Goal: Task Accomplishment & Management: Use online tool/utility

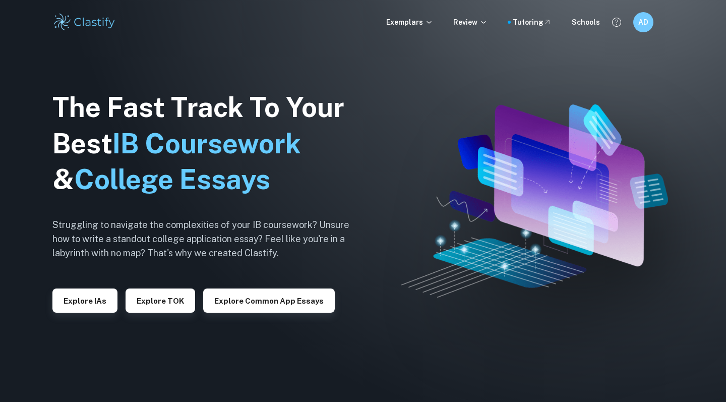
click at [496, 20] on div "Exemplars Review Tutoring Schools" at bounding box center [493, 22] width 214 height 11
click at [476, 21] on p "Review" at bounding box center [471, 22] width 34 height 11
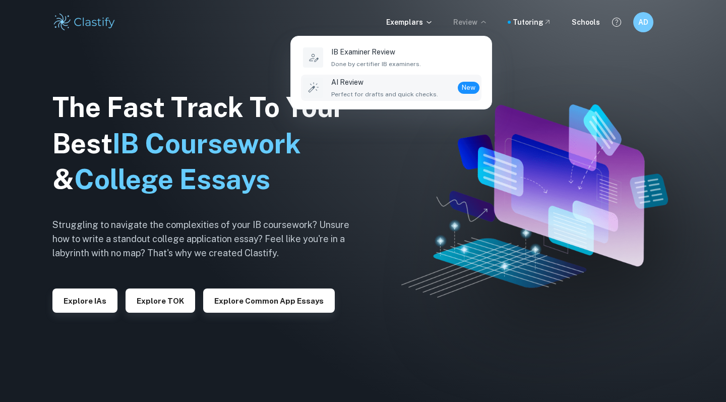
click at [411, 94] on span "Perfect for drafts and quick checks." at bounding box center [384, 94] width 107 height 9
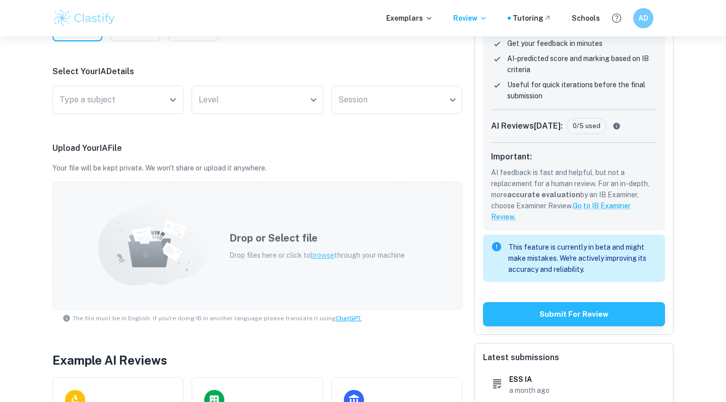
scroll to position [179, 0]
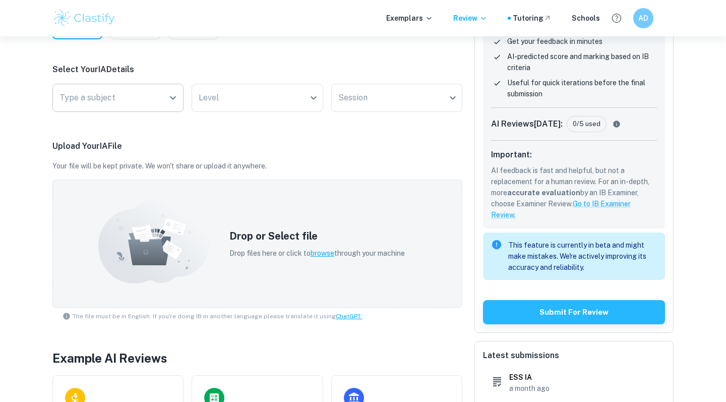
click at [168, 106] on div "Type a subject" at bounding box center [117, 98] width 131 height 28
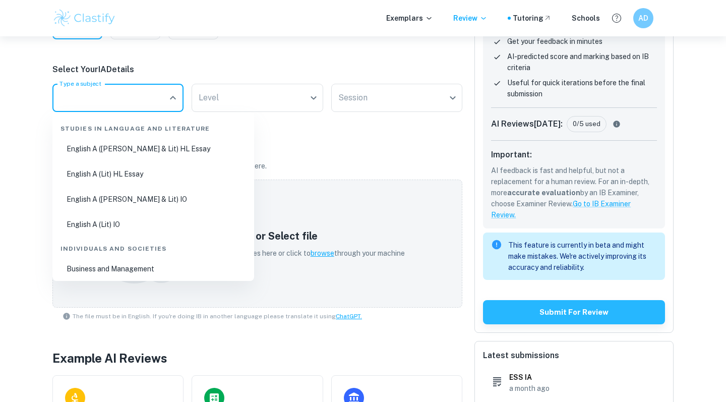
click at [147, 266] on li "Business and Management" at bounding box center [154, 268] width 194 height 23
type input "Business and Management"
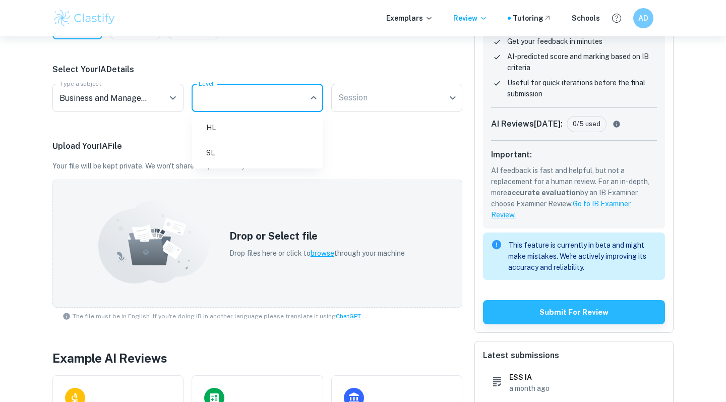
click at [237, 101] on body "We value your privacy We use cookies to enhance your browsing experience, serve…" at bounding box center [363, 59] width 726 height 402
click at [234, 133] on li "HL" at bounding box center [257, 127] width 123 height 23
type input "HL"
click at [379, 102] on body "We value your privacy We use cookies to enhance your browsing experience, serve…" at bounding box center [363, 59] width 726 height 402
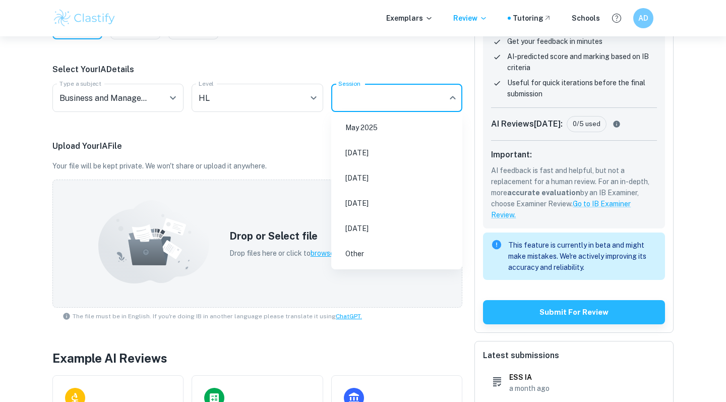
click at [383, 175] on li "[DATE]" at bounding box center [396, 177] width 123 height 23
type input "M26"
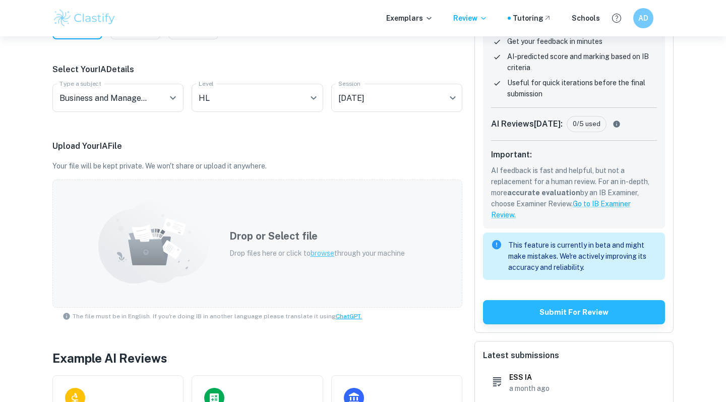
click at [240, 218] on div "Drop or Select file Drop files here or click to browse through your machine" at bounding box center [317, 243] width 200 height 54
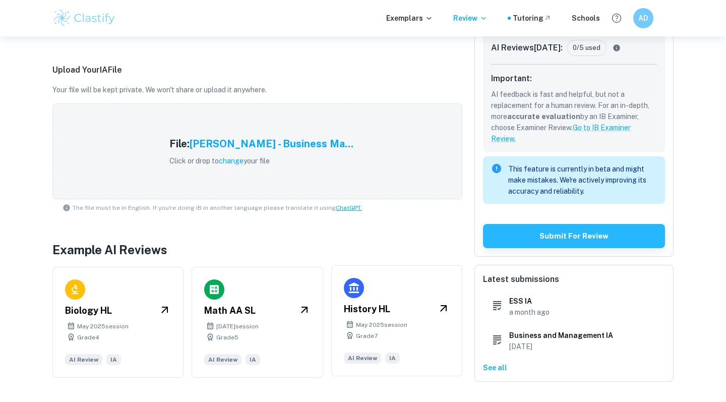
scroll to position [255, 0]
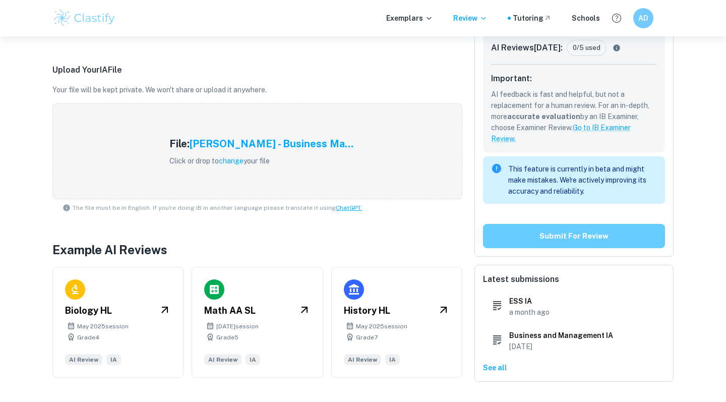
click at [548, 237] on button "Submit for review" at bounding box center [574, 236] width 182 height 24
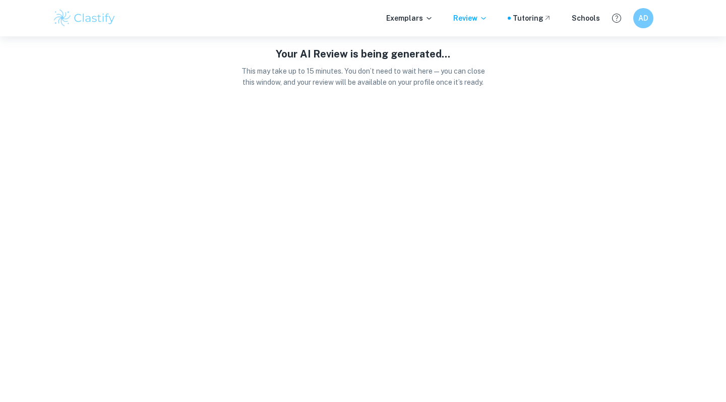
scroll to position [0, 0]
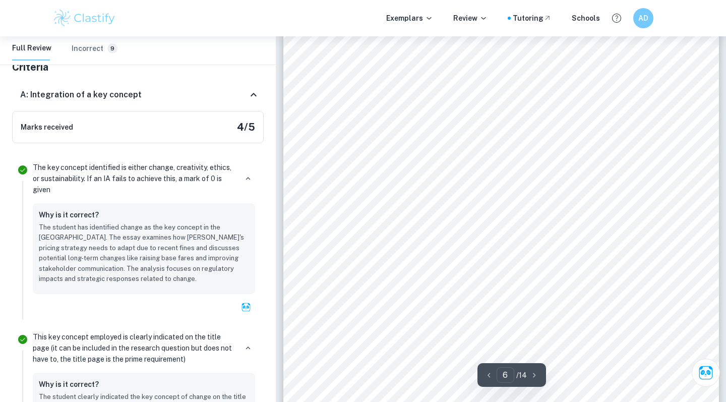
scroll to position [3003, 0]
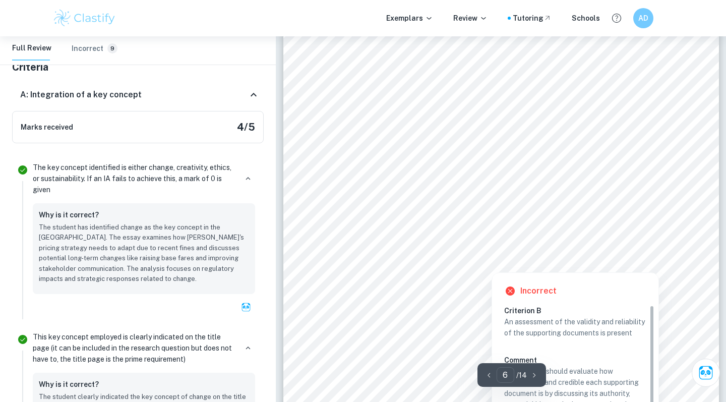
click at [455, 208] on div at bounding box center [497, 196] width 327 height 49
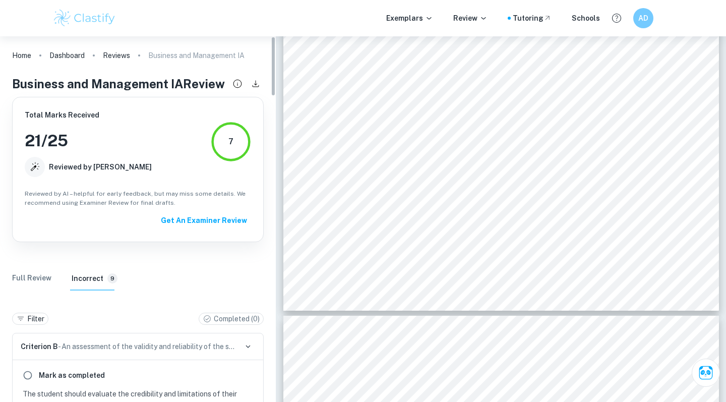
scroll to position [0, 0]
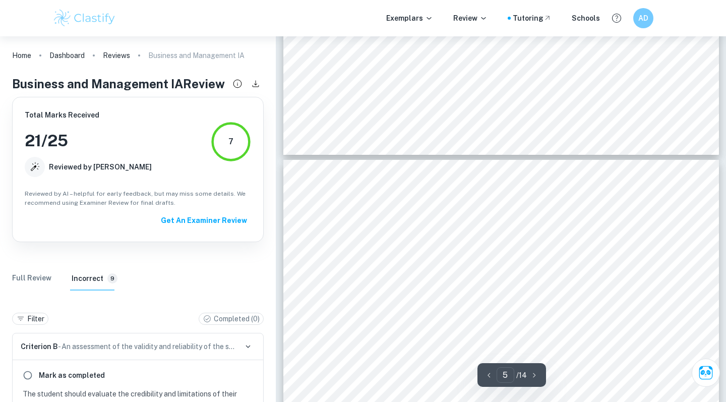
type input "4"
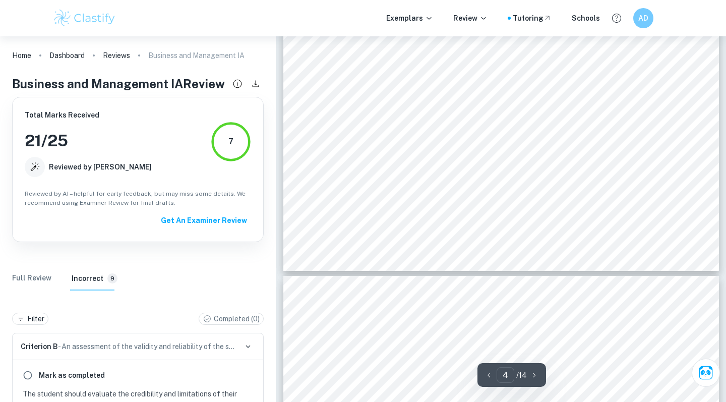
scroll to position [2046, 0]
click at [68, 55] on link "Dashboard" at bounding box center [66, 55] width 35 height 14
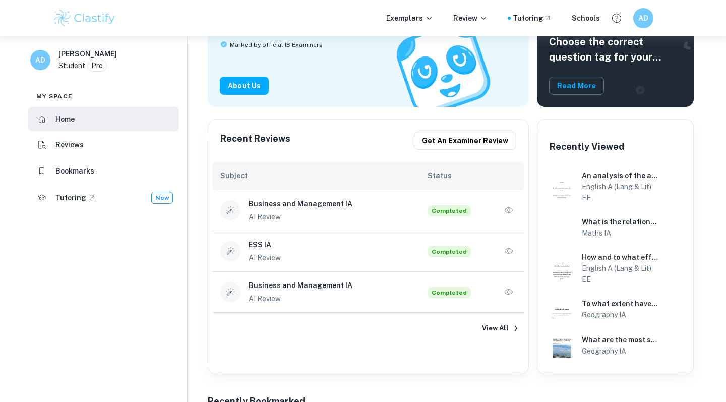
scroll to position [127, 0]
click at [124, 144] on li "Reviews" at bounding box center [103, 145] width 151 height 24
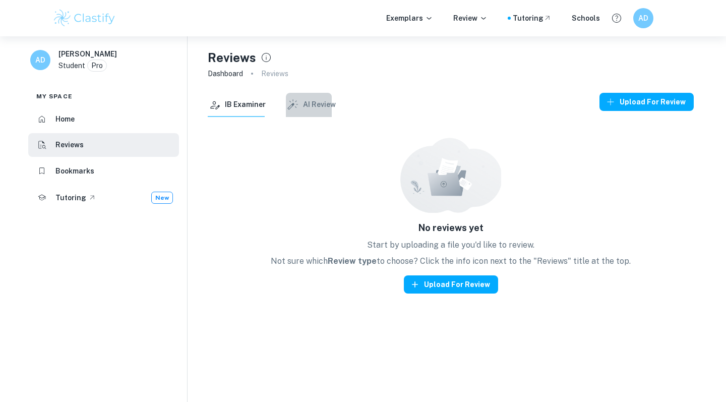
click at [332, 106] on button "AI Review" at bounding box center [311, 105] width 50 height 24
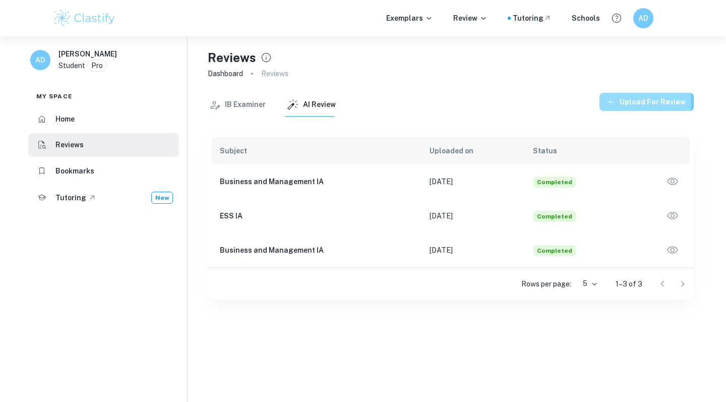
click at [639, 102] on button "Upload for review" at bounding box center [647, 102] width 94 height 18
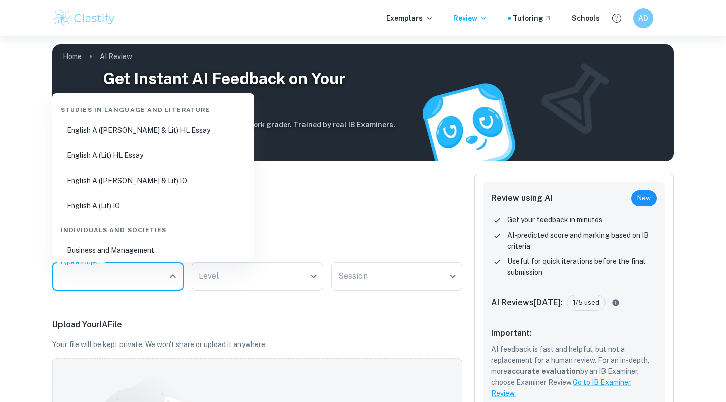
drag, startPoint x: 132, startPoint y: 267, endPoint x: 140, endPoint y: 150, distance: 117.8
click at [132, 267] on input "Type a subject" at bounding box center [110, 276] width 107 height 19
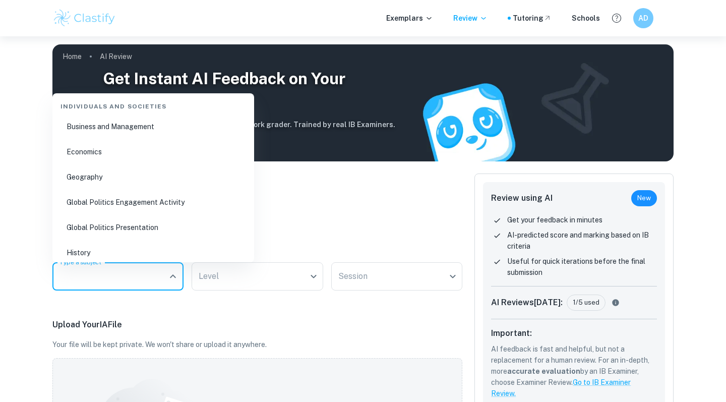
scroll to position [125, 0]
click at [118, 179] on li "Geography" at bounding box center [154, 175] width 194 height 23
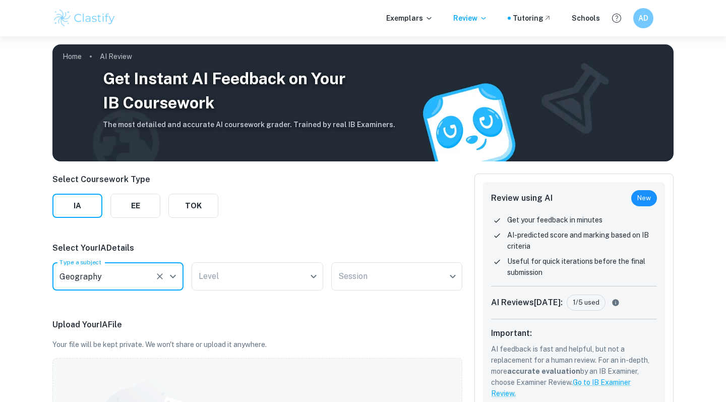
type input "Geography"
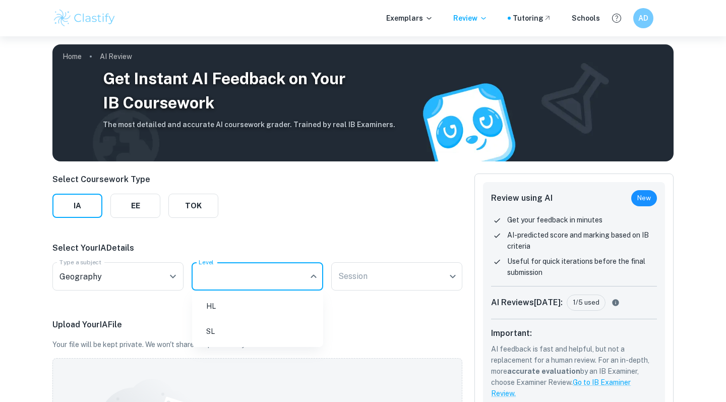
click at [233, 277] on body "We value your privacy We use cookies to enhance your browsing experience, serve…" at bounding box center [363, 237] width 726 height 402
click at [227, 311] on li "HL" at bounding box center [257, 306] width 123 height 23
type input "HL"
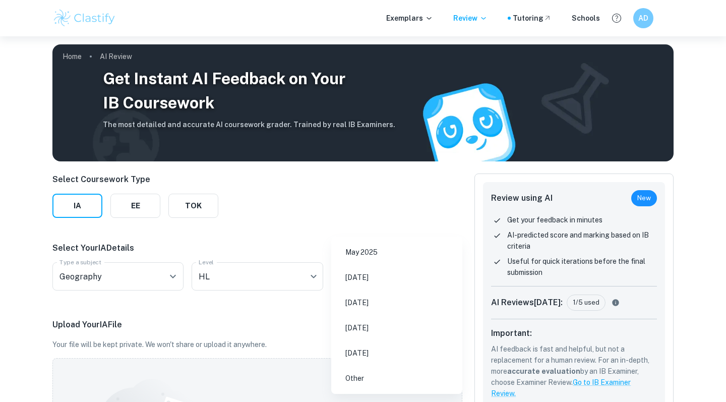
click at [356, 279] on body "We value your privacy We use cookies to enhance your browsing experience, serve…" at bounding box center [363, 237] width 726 height 402
click at [382, 304] on li "[DATE]" at bounding box center [396, 302] width 123 height 23
type input "M26"
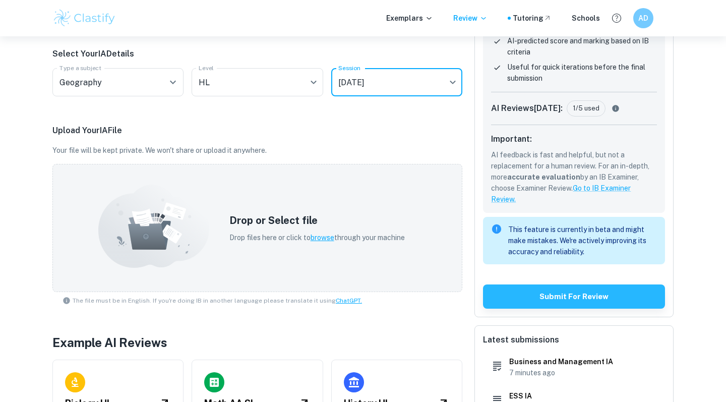
scroll to position [195, 0]
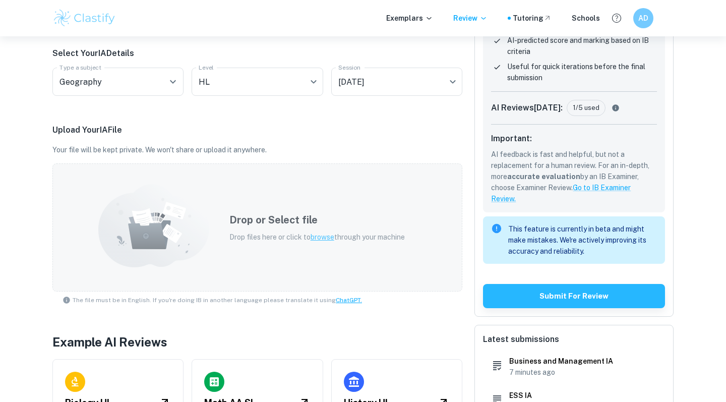
click at [328, 238] on span "browse" at bounding box center [323, 237] width 24 height 8
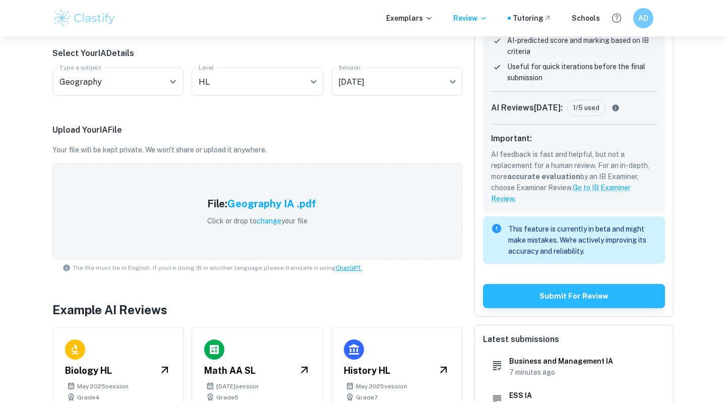
click at [291, 205] on h5 "Geography IA .pdf" at bounding box center [272, 203] width 89 height 15
click at [263, 201] on h5 "Geography IA .pdf" at bounding box center [272, 203] width 89 height 15
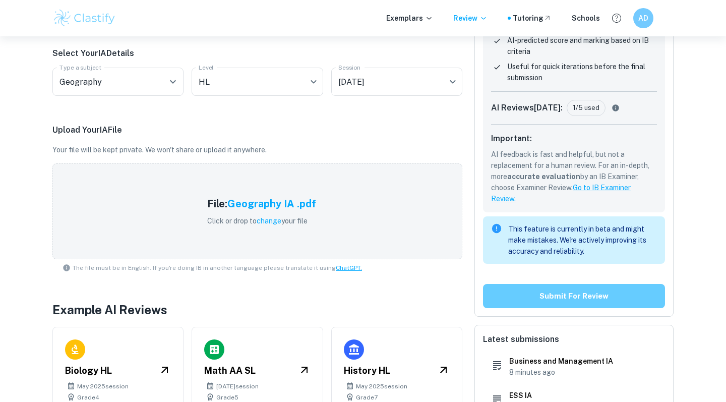
click at [563, 298] on button "Submit for review" at bounding box center [574, 296] width 182 height 24
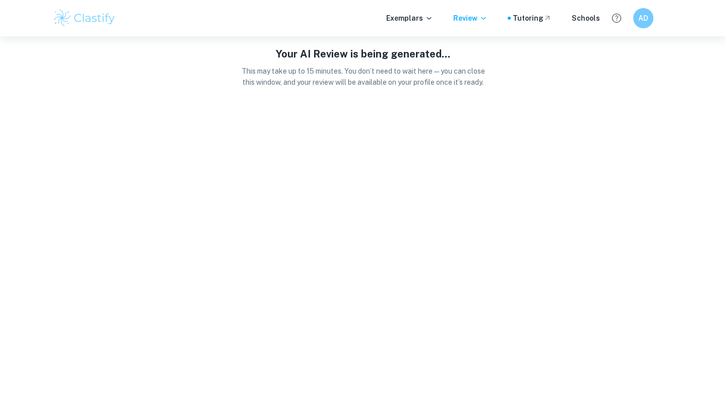
scroll to position [0, 0]
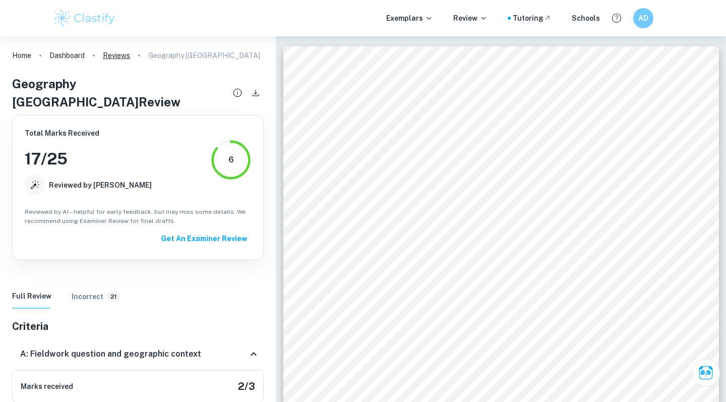
click at [109, 55] on link "Reviews" at bounding box center [116, 55] width 27 height 14
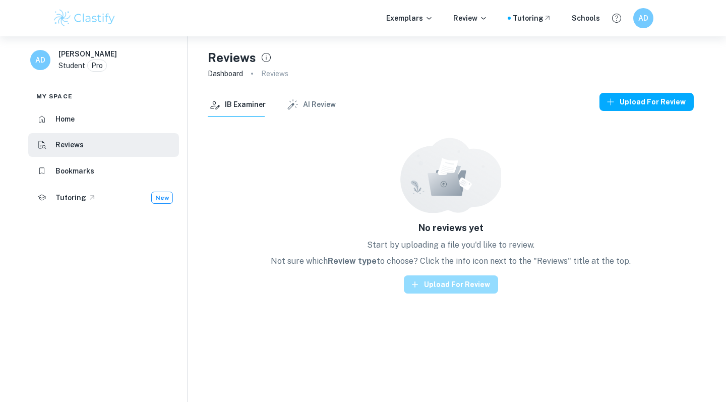
click at [453, 280] on button "Upload for review" at bounding box center [451, 284] width 94 height 18
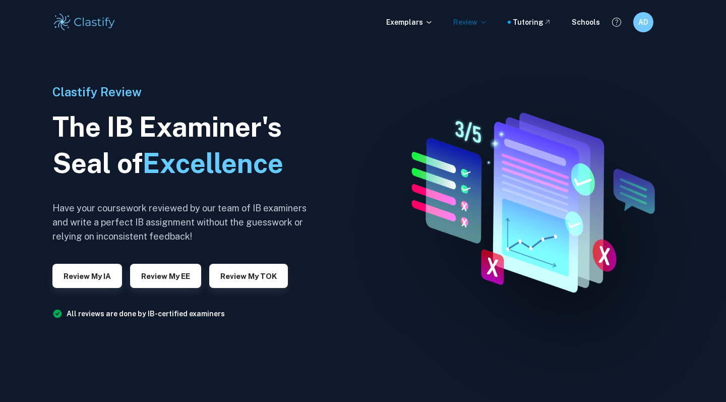
click at [485, 19] on icon at bounding box center [484, 22] width 8 height 8
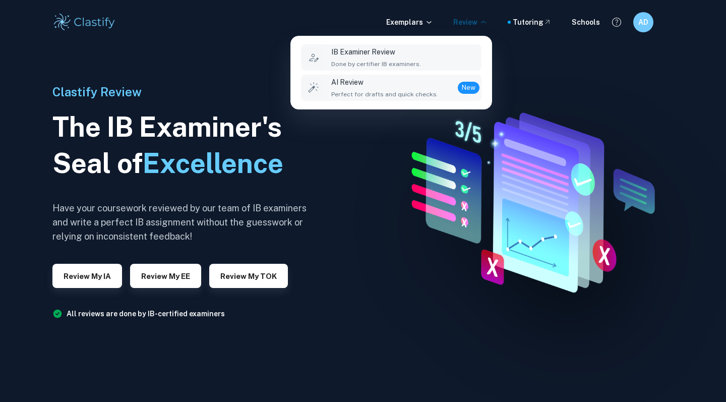
click at [381, 87] on p "AI Review" at bounding box center [384, 82] width 107 height 11
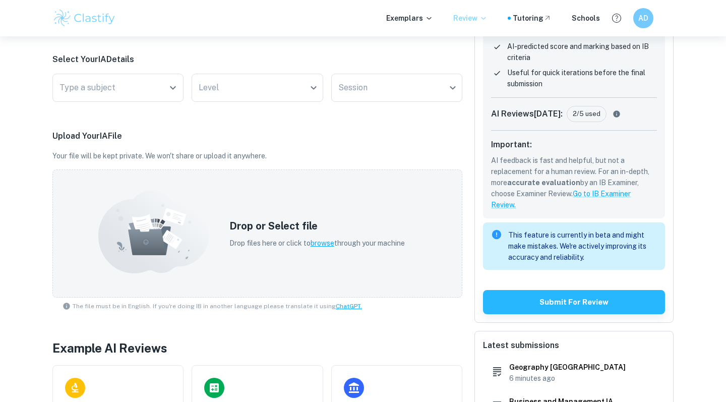
scroll to position [191, 0]
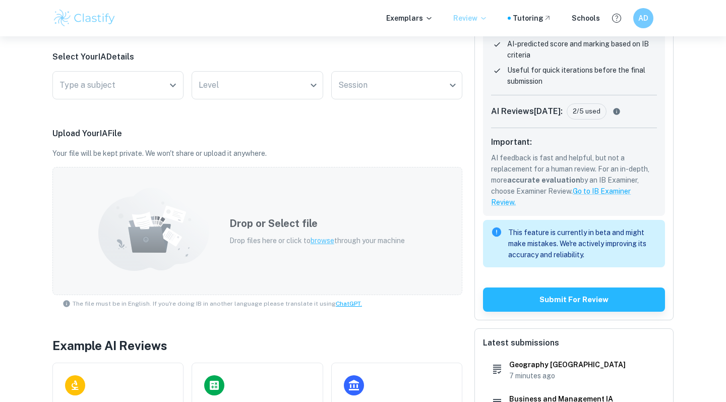
click at [327, 247] on div "Drop or Select file Drop files here or click to browse through your machine" at bounding box center [317, 231] width 200 height 54
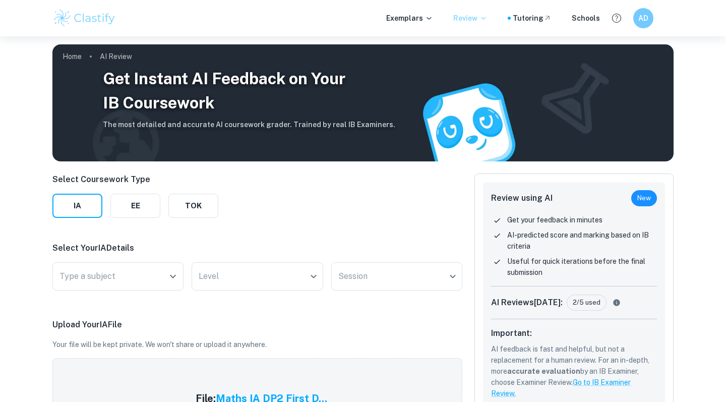
scroll to position [0, 0]
click at [139, 274] on input "Type a subject" at bounding box center [110, 276] width 107 height 19
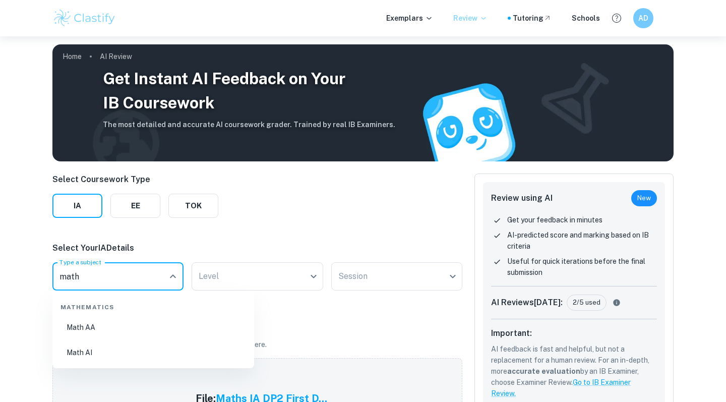
click at [116, 352] on li "Math AI" at bounding box center [154, 352] width 194 height 23
type input "Math AI"
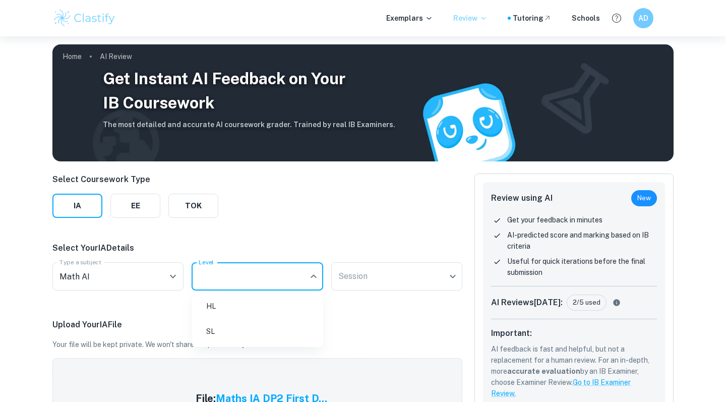
click at [235, 283] on body "We value your privacy We use cookies to enhance your browsing experience, serve…" at bounding box center [363, 237] width 726 height 402
click at [224, 327] on li "SL" at bounding box center [257, 331] width 123 height 23
type input "SL"
click at [386, 282] on body "We value your privacy We use cookies to enhance your browsing experience, serve…" at bounding box center [363, 237] width 726 height 402
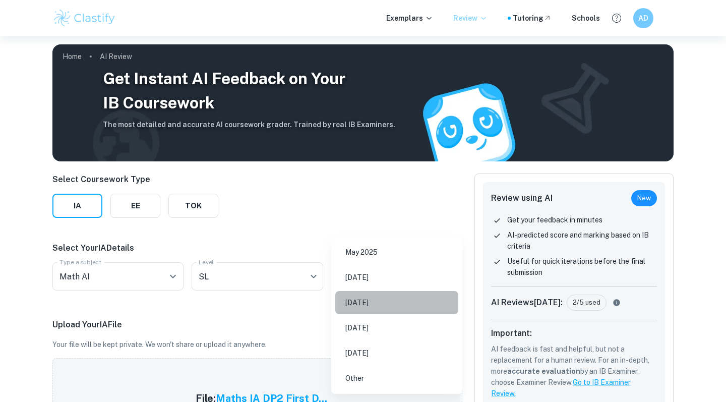
click at [376, 308] on li "[DATE]" at bounding box center [396, 302] width 123 height 23
type input "M26"
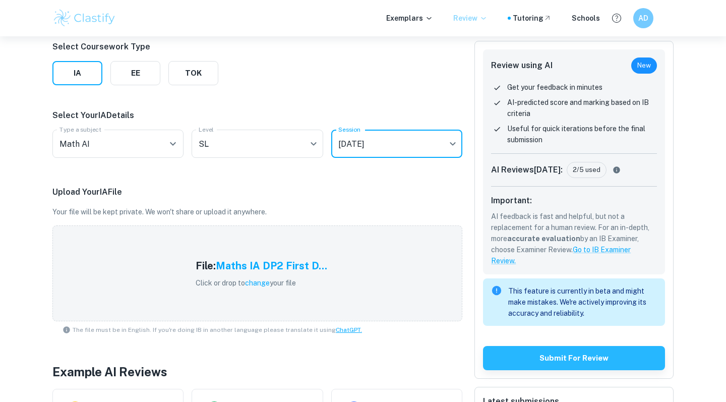
scroll to position [145, 0]
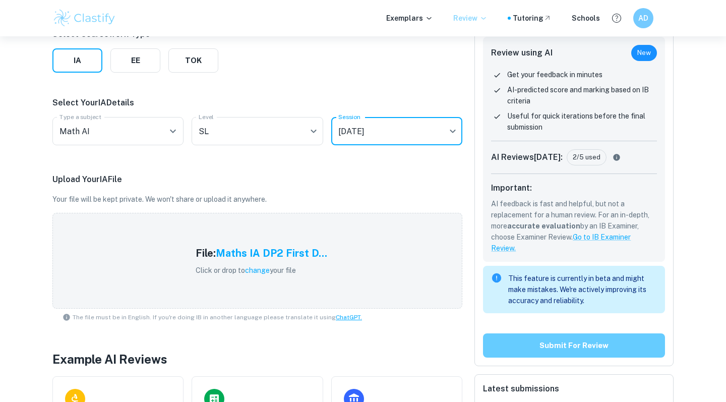
click at [554, 348] on button "Submit for review" at bounding box center [574, 345] width 182 height 24
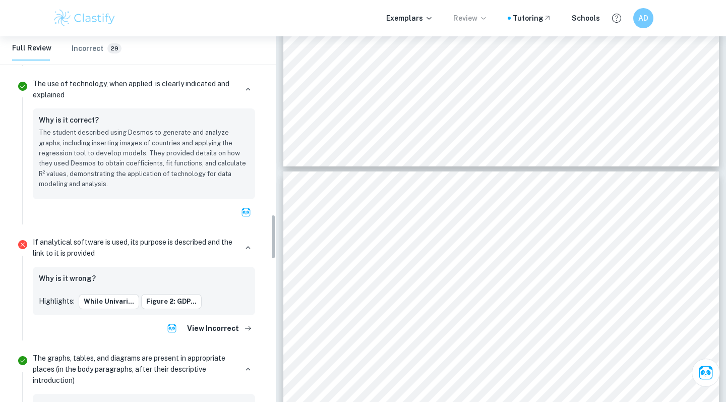
scroll to position [1455, 0]
click at [189, 272] on div "Why is it wrong?" at bounding box center [144, 278] width 210 height 13
click at [63, 295] on p "Highlights:" at bounding box center [57, 300] width 36 height 11
click at [92, 294] on button "While univari..." at bounding box center [109, 301] width 61 height 15
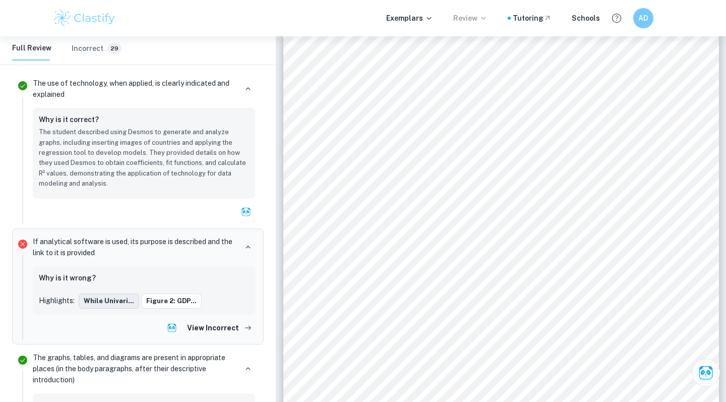
scroll to position [5119, 0]
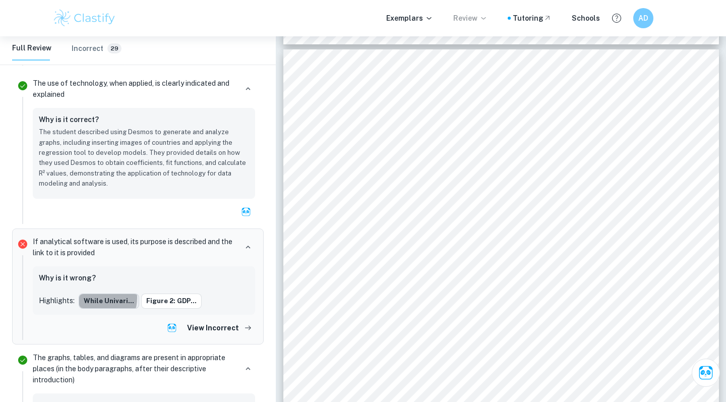
click at [93, 294] on button "While univari..." at bounding box center [109, 301] width 61 height 15
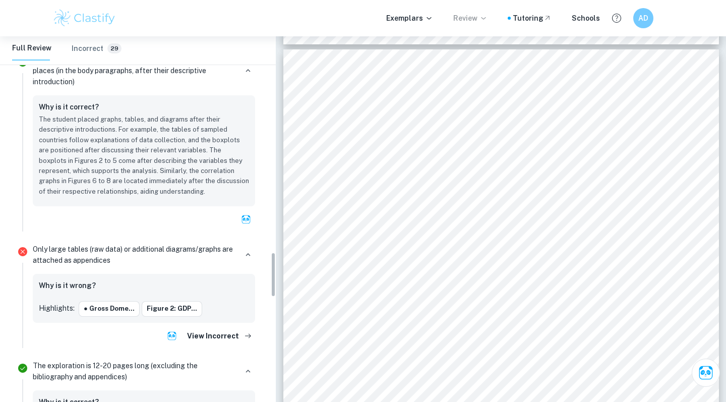
scroll to position [1754, 0]
click at [114, 243] on p "Only large tables (raw data) or additional diagrams/graphs are attached as appe…" at bounding box center [135, 254] width 204 height 22
click at [102, 300] on button "●​ Gross Dome..." at bounding box center [109, 307] width 61 height 15
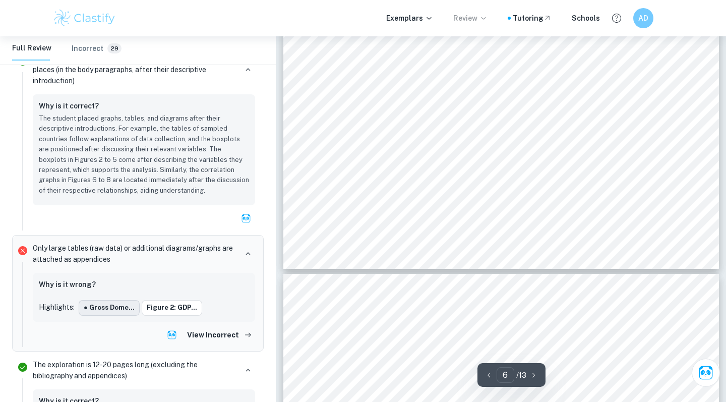
scroll to position [2738, 0]
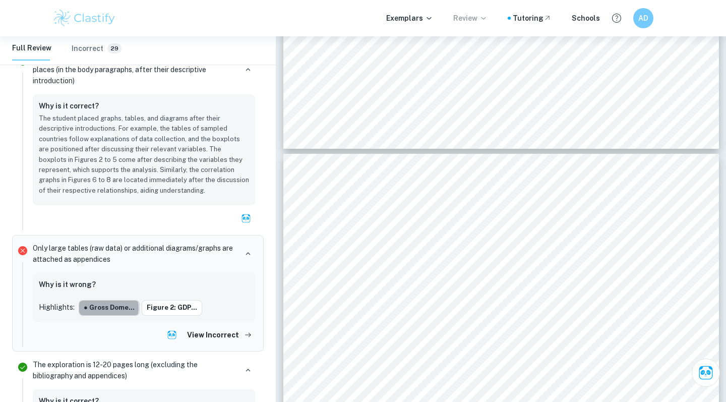
click at [104, 300] on button "●​ Gross Dome..." at bounding box center [109, 307] width 61 height 15
click at [175, 300] on button "Figure 2: GDP..." at bounding box center [172, 307] width 61 height 15
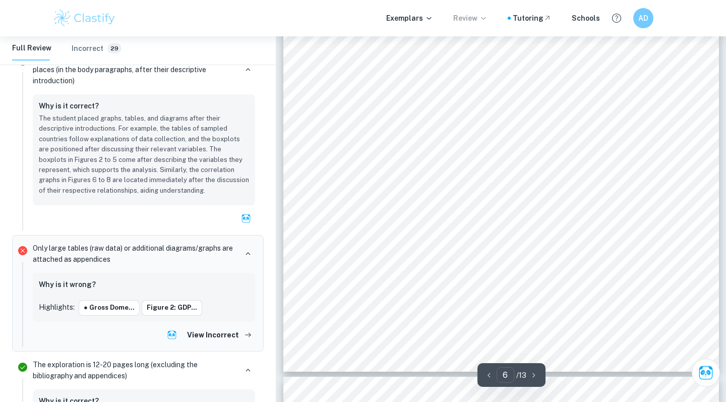
scroll to position [3085, 0]
drag, startPoint x: 319, startPoint y: 160, endPoint x: 490, endPoint y: 280, distance: 208.6
click at [490, 280] on div "= (10+1) / 2 = 11/2 =5.5 Median = (value 5 +value 6) / 2 Median = ( 987.3 + 999…" at bounding box center [502, 89] width 436 height 564
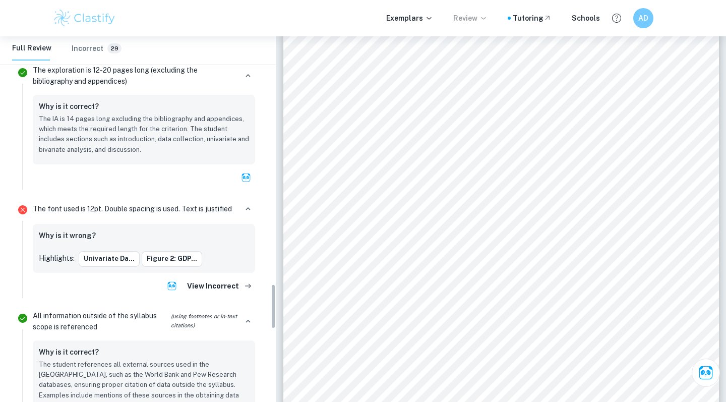
scroll to position [2071, 0]
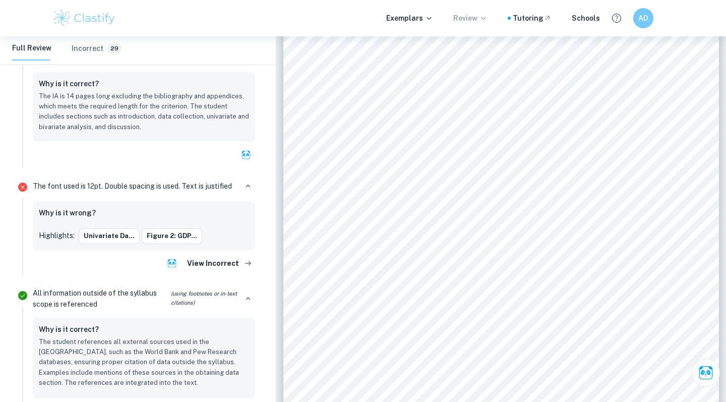
click at [82, 181] on p "The font used is 12pt. Double spacing is used. Text is justified" at bounding box center [132, 186] width 199 height 11
click at [104, 181] on p "The font used is 12pt. Double spacing is used. Text is justified" at bounding box center [132, 186] width 199 height 11
click at [88, 207] on h6 "Why is it wrong?" at bounding box center [67, 212] width 57 height 11
click at [105, 229] on button "Univariate da..." at bounding box center [109, 236] width 61 height 15
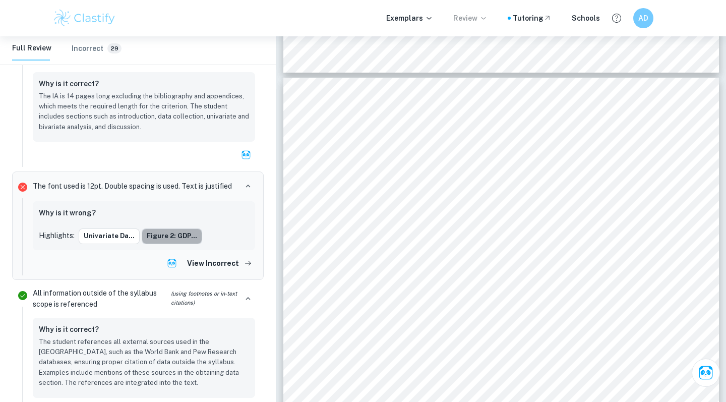
click at [171, 229] on button "Figure 2: GDP..." at bounding box center [172, 236] width 61 height 15
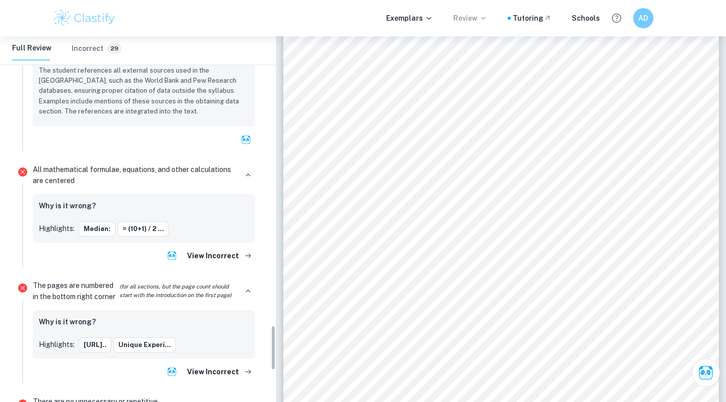
scroll to position [2350, 0]
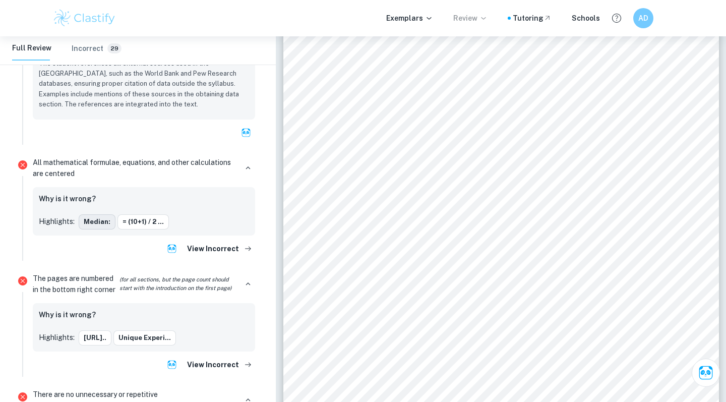
click at [101, 214] on button "median:" at bounding box center [97, 221] width 37 height 15
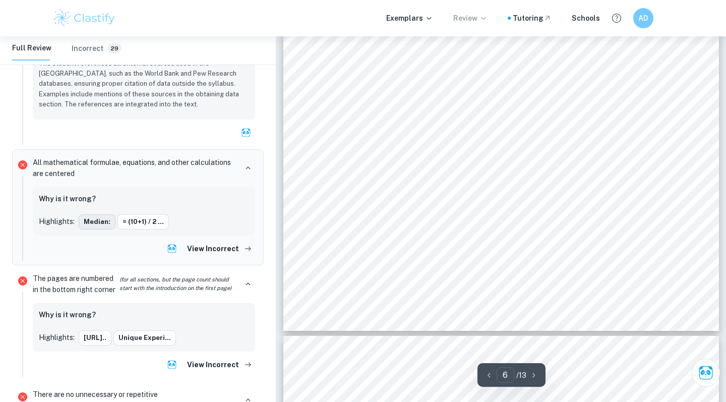
scroll to position [3090, 0]
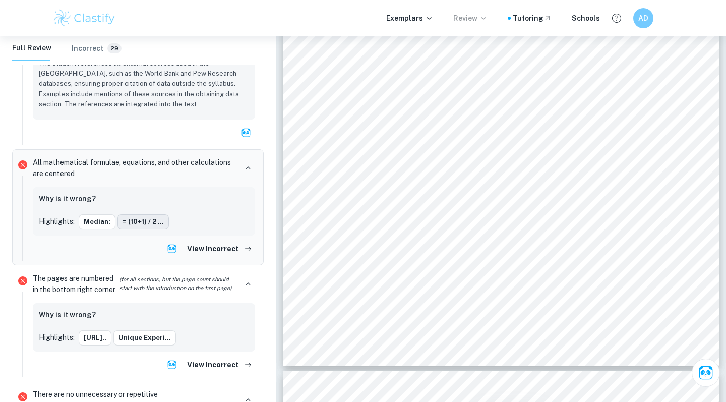
click at [138, 214] on button "= (10+1) / 2 ..." at bounding box center [143, 221] width 51 height 15
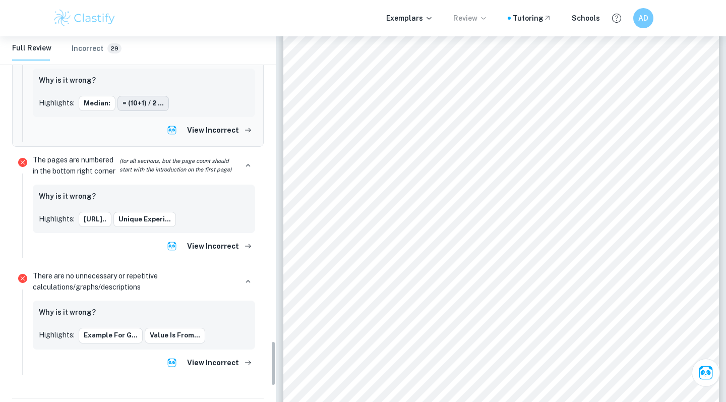
scroll to position [2469, 0]
click at [116, 327] on button "Example for G..." at bounding box center [111, 334] width 64 height 15
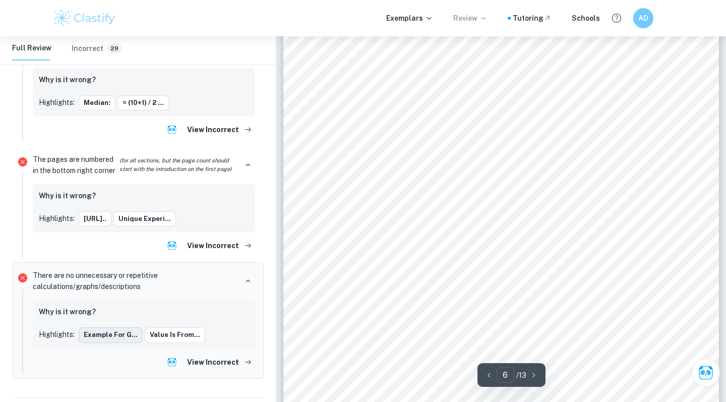
scroll to position [3007, 0]
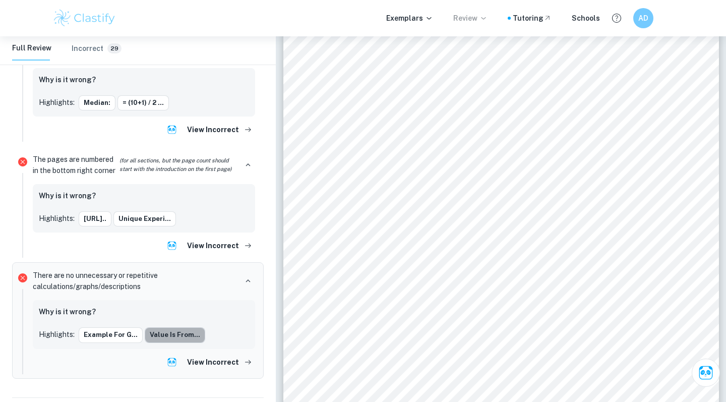
click at [175, 327] on button "value is from..." at bounding box center [175, 334] width 61 height 15
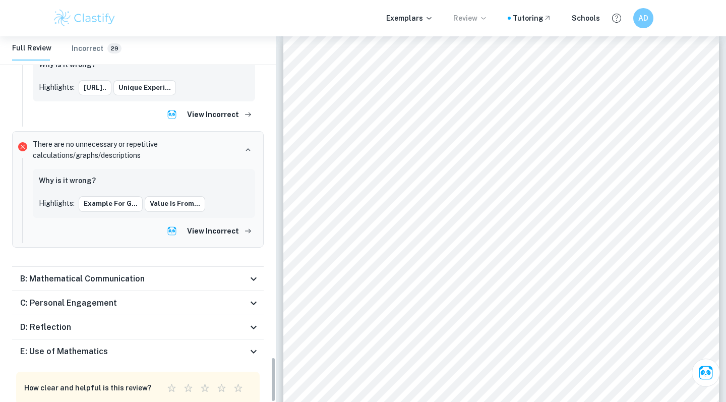
scroll to position [2599, 0]
click at [194, 268] on div "B: Mathematical Communication" at bounding box center [138, 280] width 252 height 24
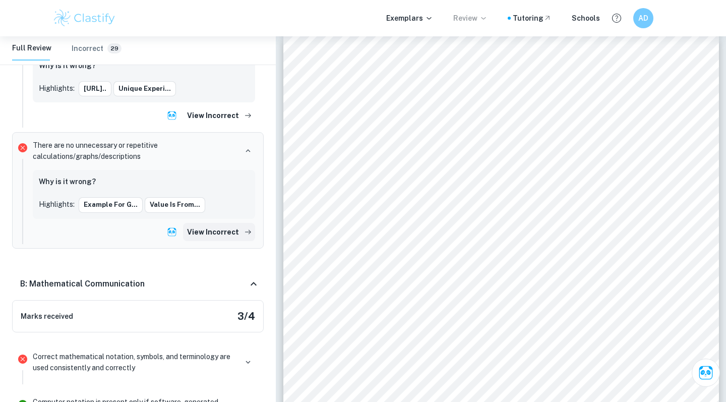
scroll to position [2558, 0]
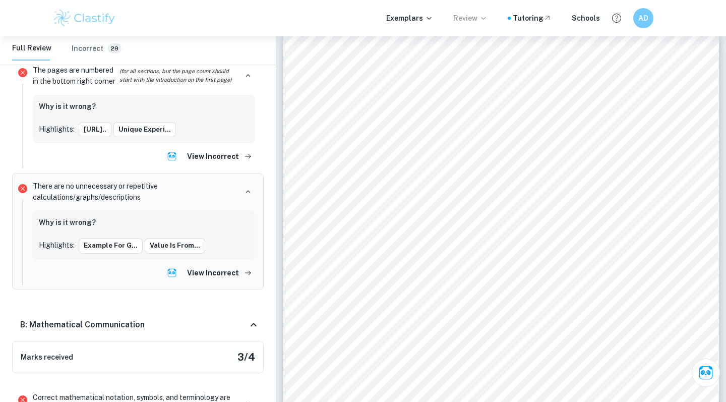
click at [208, 319] on div "B: Mathematical Communication" at bounding box center [134, 325] width 228 height 12
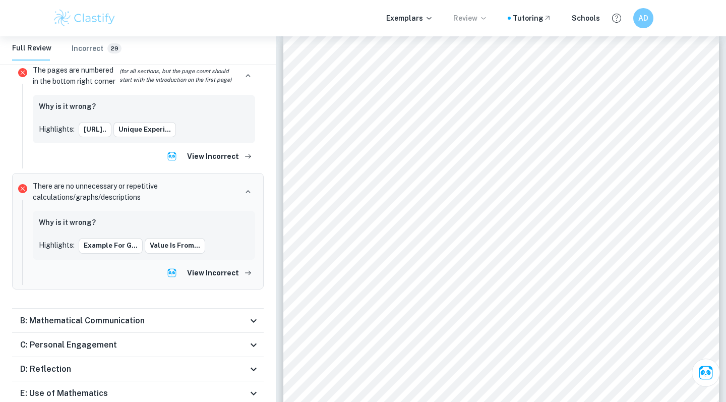
click at [233, 339] on div "C: Personal Engagement" at bounding box center [134, 345] width 228 height 12
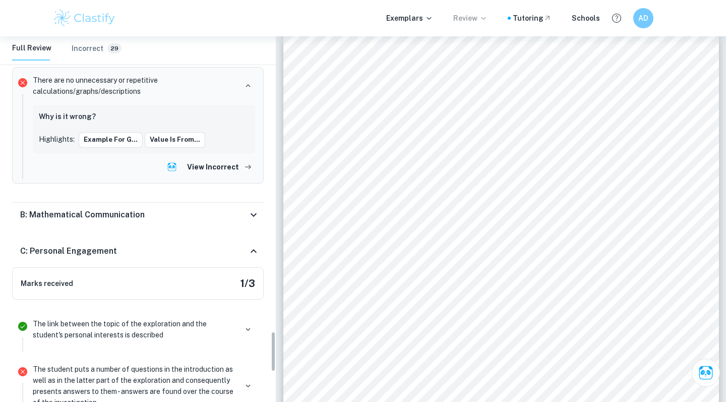
scroll to position [2667, 0]
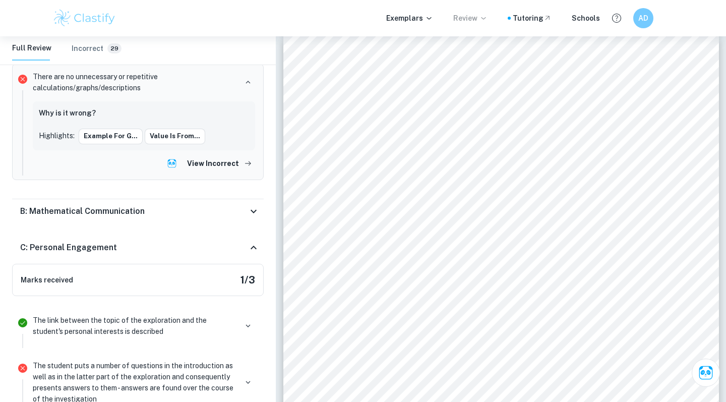
click at [225, 242] on div "C: Personal Engagement" at bounding box center [134, 248] width 228 height 12
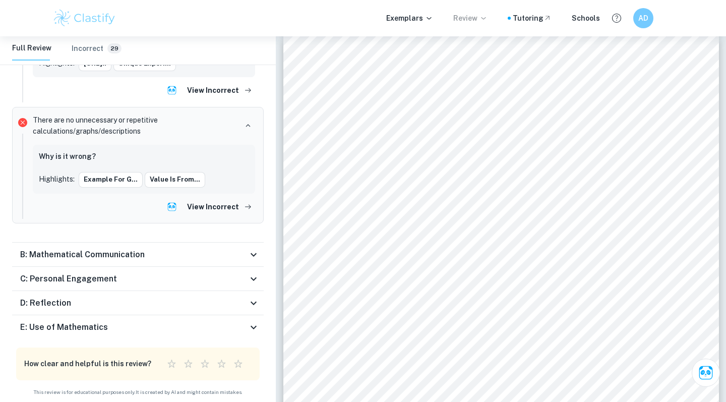
scroll to position [2599, 0]
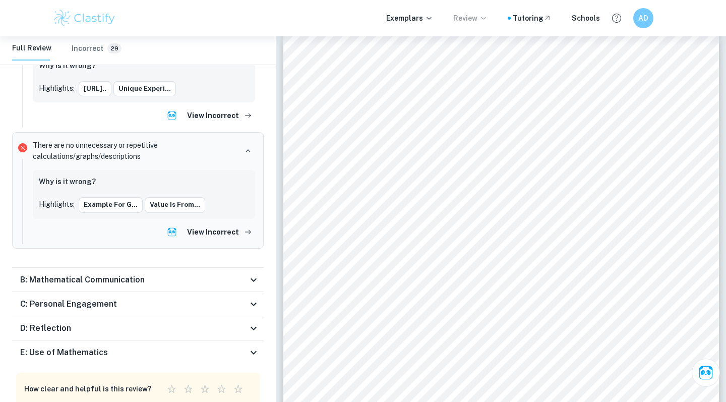
click at [233, 322] on div "D: Reflection" at bounding box center [134, 328] width 228 height 12
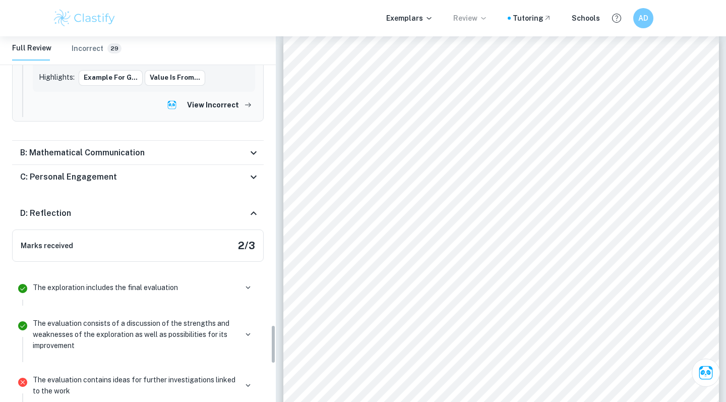
scroll to position [2727, 0]
click at [250, 206] on icon at bounding box center [254, 212] width 12 height 12
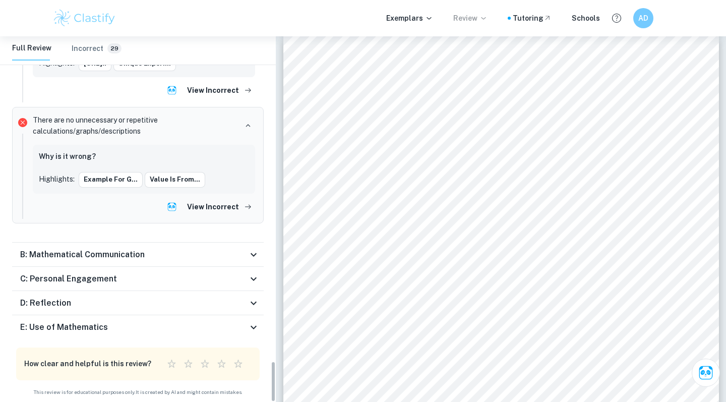
scroll to position [2599, 0]
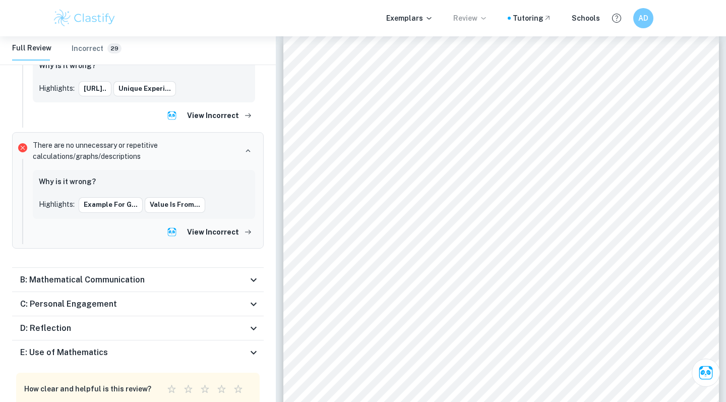
click at [253, 341] on div "E: Use of Mathematics" at bounding box center [138, 353] width 252 height 24
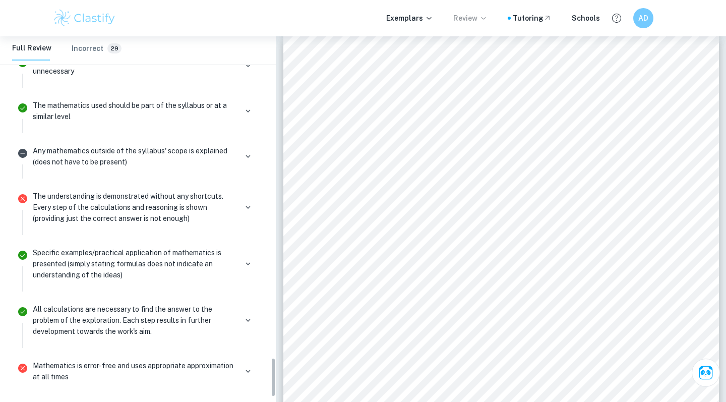
scroll to position [2977, 0]
click at [212, 360] on p "Mathematics is error-free and uses appropriate approximation at all times" at bounding box center [135, 371] width 204 height 22
click at [197, 357] on div "Mathematics is error-free and uses appropriate approximation at all times" at bounding box center [144, 375] width 231 height 36
click at [182, 360] on p "Mathematics is error-free and uses appropriate approximation at all times" at bounding box center [135, 371] width 204 height 22
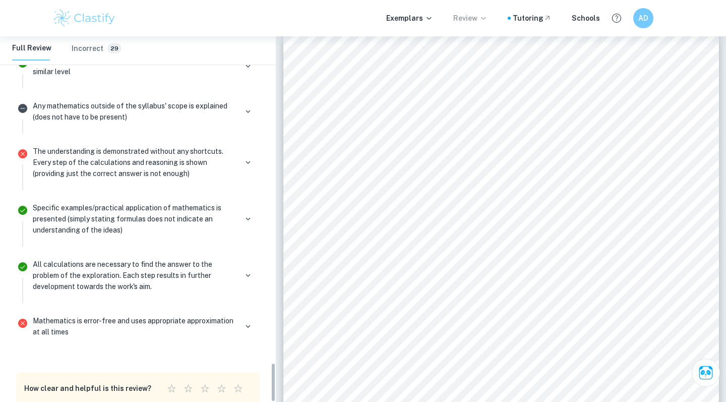
scroll to position [3021, 0]
click at [73, 316] on p "Mathematics is error-free and uses appropriate approximation at all times" at bounding box center [135, 327] width 204 height 22
click at [246, 322] on icon "button" at bounding box center [248, 326] width 9 height 9
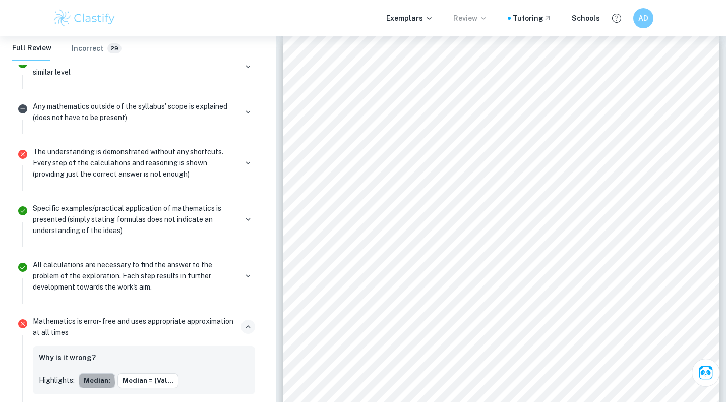
click at [86, 373] on button "median:" at bounding box center [97, 380] width 37 height 15
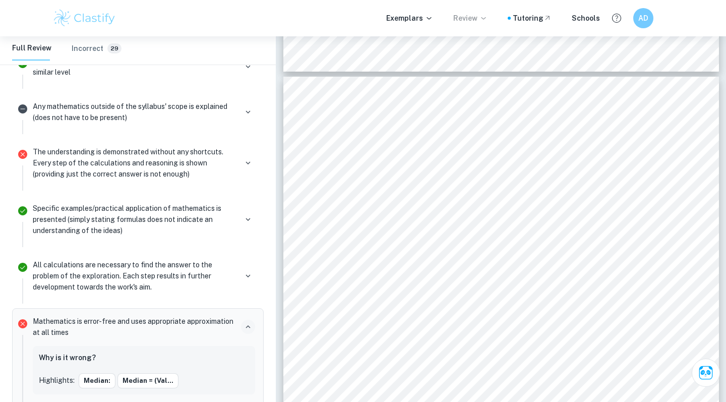
type input "6"
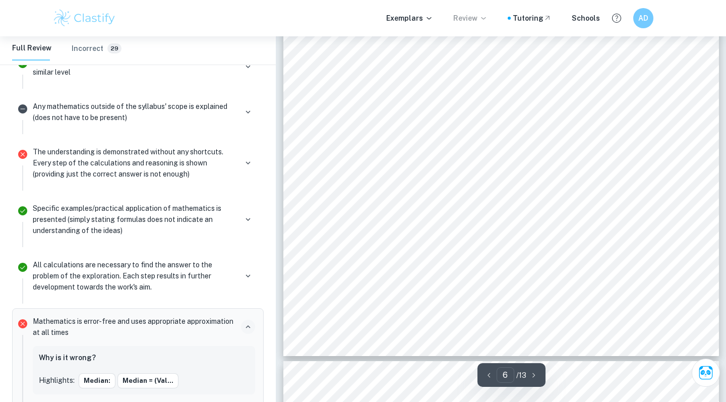
scroll to position [3090, 0]
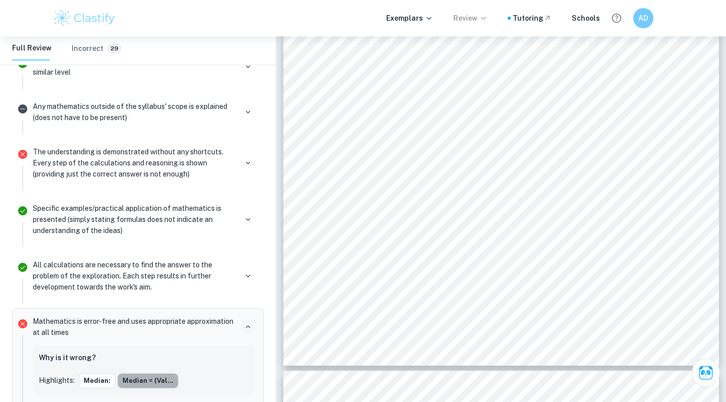
click at [151, 373] on button "Median = (val..." at bounding box center [148, 380] width 61 height 15
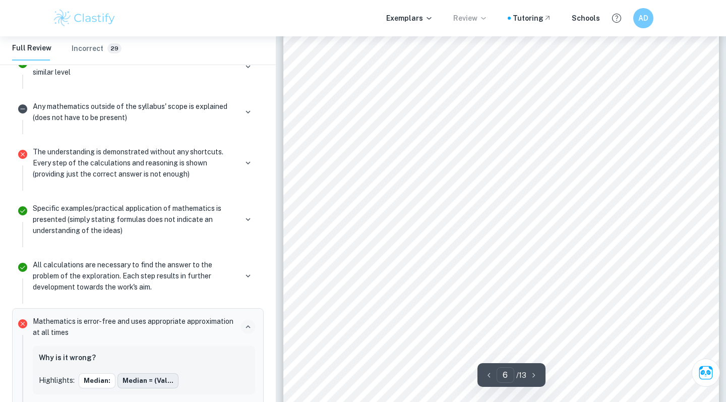
scroll to position [2888, 0]
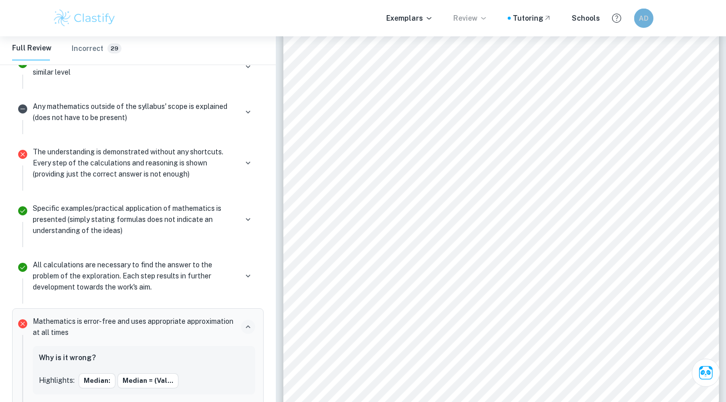
click at [644, 19] on h6 "AD" at bounding box center [644, 18] width 11 height 11
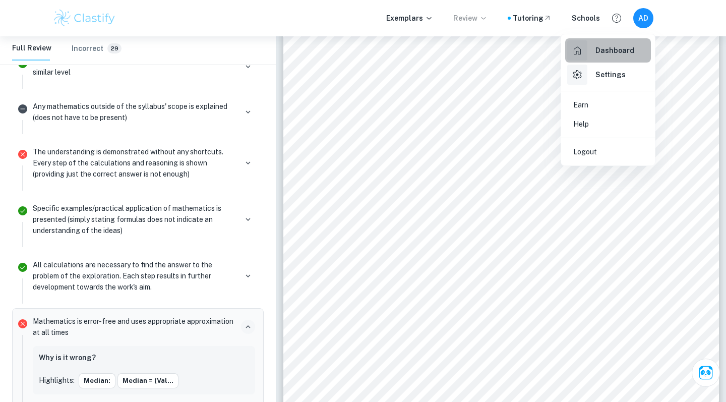
click at [622, 50] on h6 "Dashboard" at bounding box center [615, 50] width 39 height 11
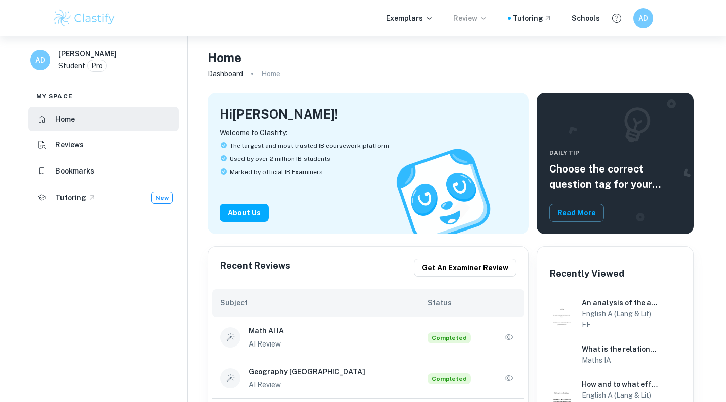
click at [238, 305] on h6 "Subject" at bounding box center [323, 302] width 207 height 11
click at [260, 264] on h6 "Recent Reviews" at bounding box center [255, 268] width 70 height 18
click at [467, 17] on p "Review" at bounding box center [471, 18] width 34 height 11
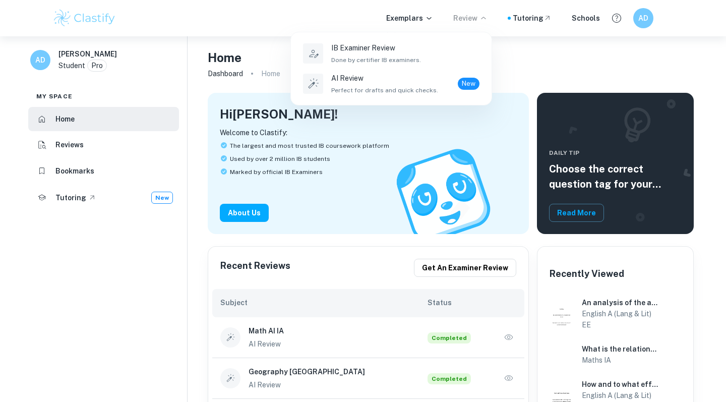
click at [561, 59] on div at bounding box center [363, 201] width 726 height 402
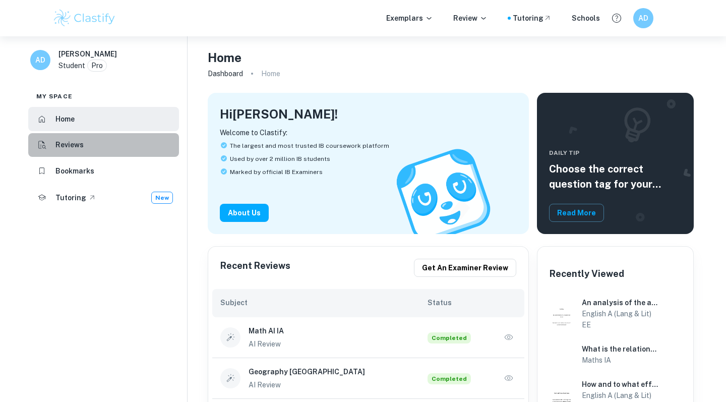
click at [75, 152] on li "Reviews" at bounding box center [103, 145] width 151 height 24
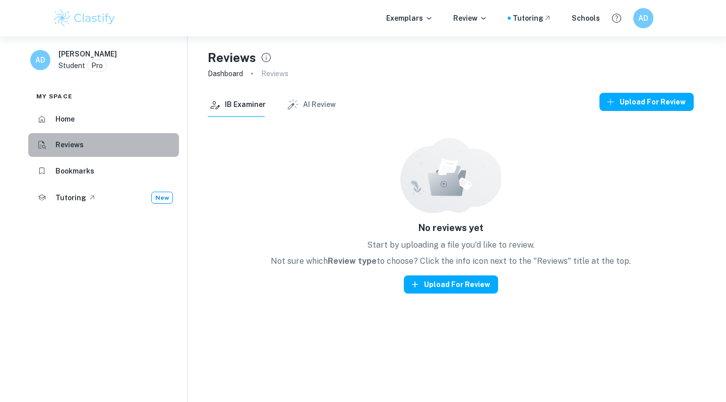
click at [118, 153] on li "Reviews" at bounding box center [103, 145] width 151 height 24
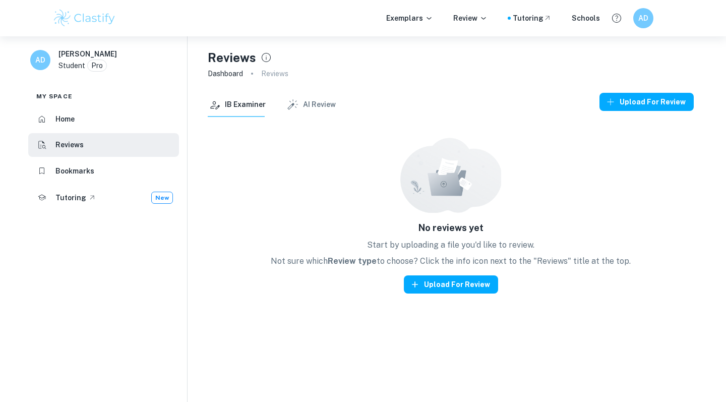
click at [324, 105] on button "AI Review" at bounding box center [311, 105] width 50 height 24
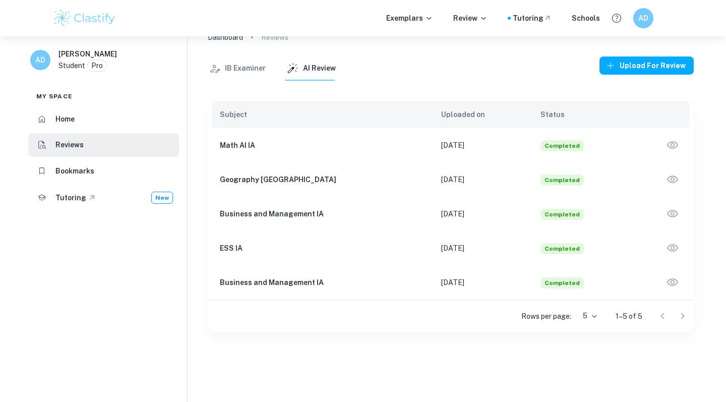
scroll to position [36, 0]
click at [674, 143] on icon "button" at bounding box center [672, 145] width 13 height 13
